Goal: Task Accomplishment & Management: Complete application form

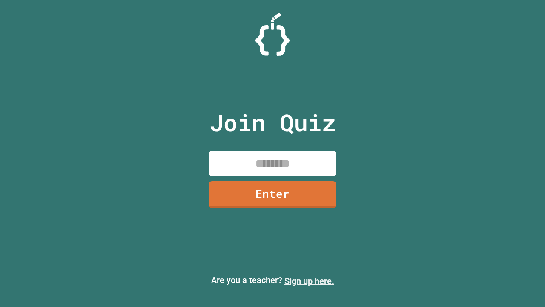
click at [309, 281] on link "Sign up here." at bounding box center [310, 281] width 50 height 10
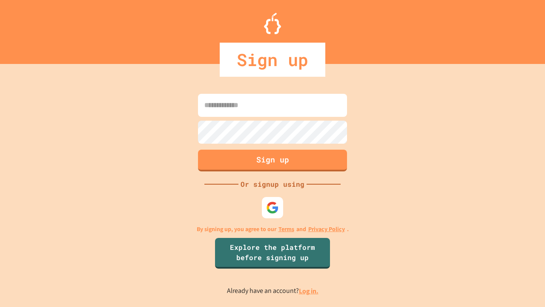
click at [309, 291] on link "Log in." at bounding box center [309, 290] width 20 height 9
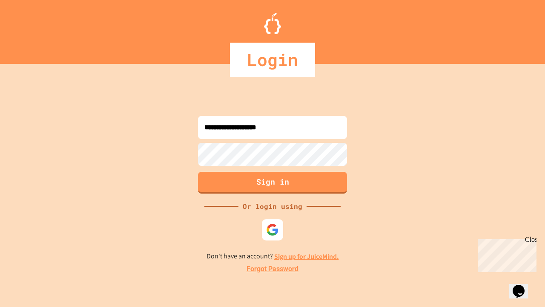
type input "**********"
